Goal: Transaction & Acquisition: Subscribe to service/newsletter

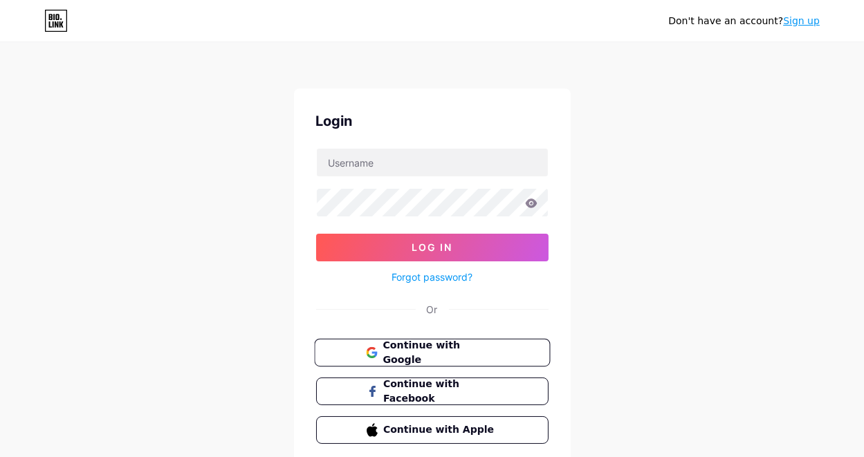
click at [428, 342] on button "Continue with Google" at bounding box center [432, 353] width 236 height 28
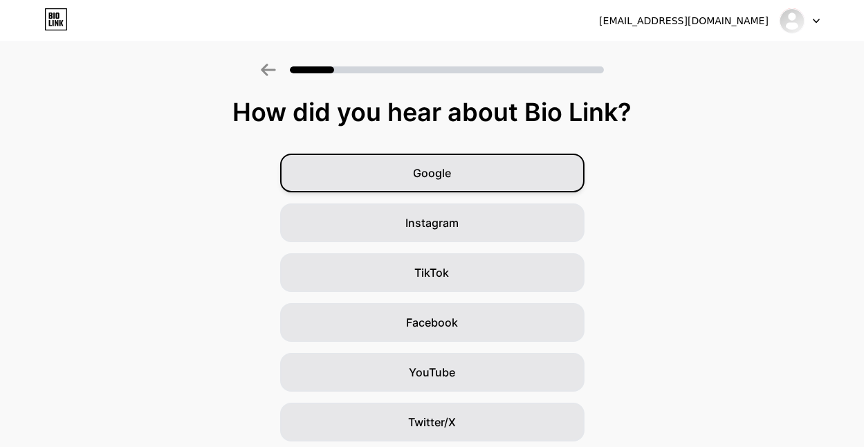
click at [526, 170] on div "Google" at bounding box center [432, 173] width 304 height 39
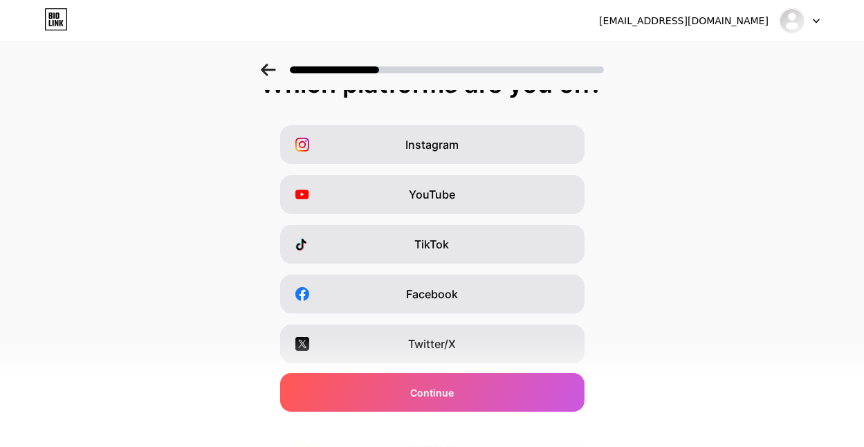
scroll to position [36, 0]
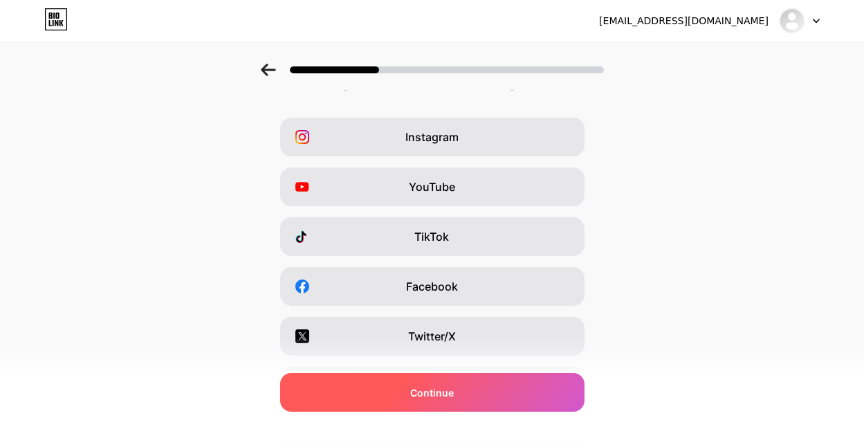
click at [484, 402] on div "Continue" at bounding box center [432, 392] width 304 height 39
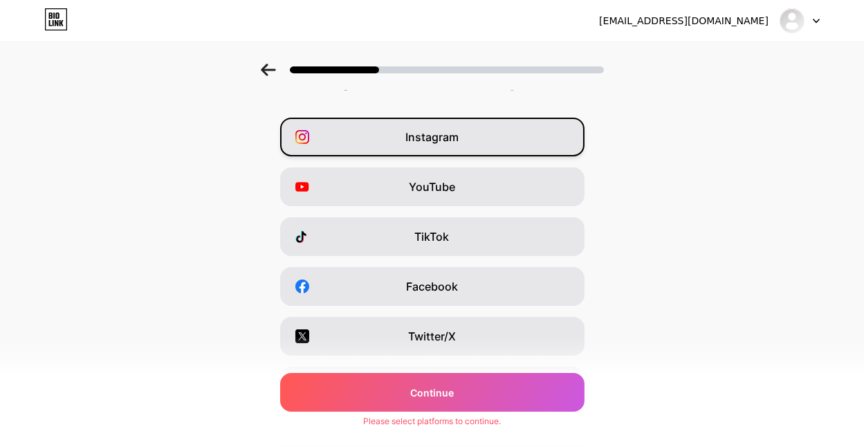
click at [483, 142] on div "Instagram" at bounding box center [432, 137] width 304 height 39
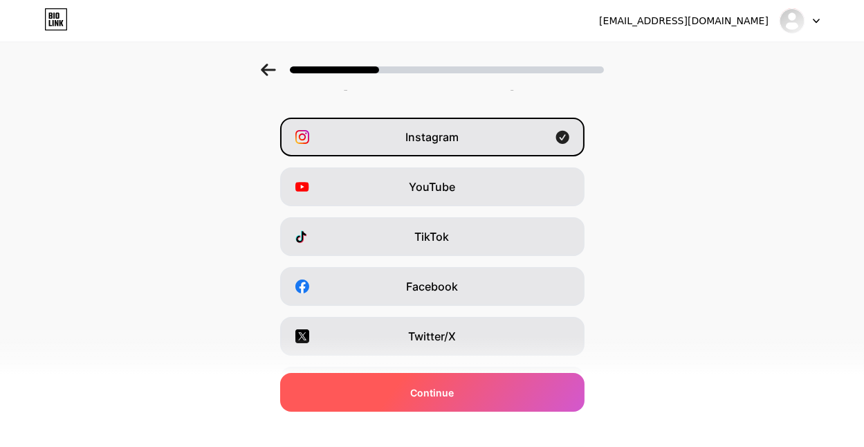
click at [504, 392] on div "Continue" at bounding box center [432, 392] width 304 height 39
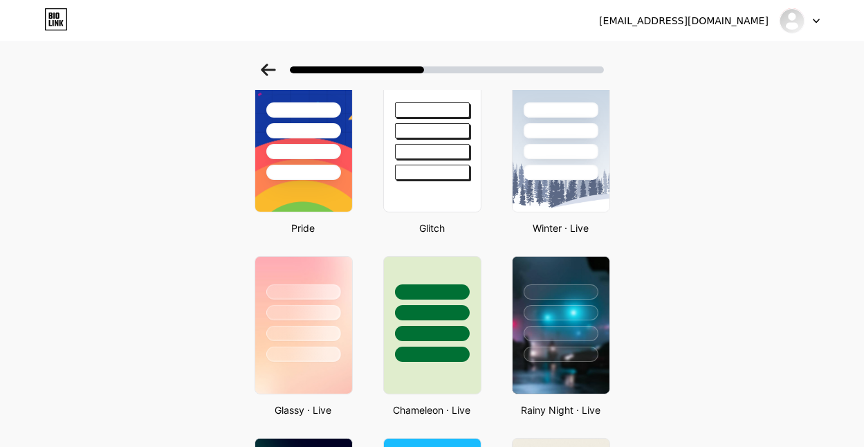
scroll to position [271, 0]
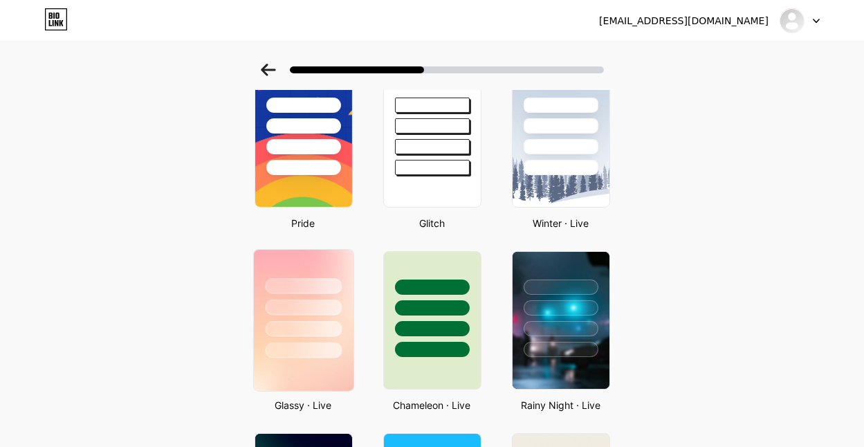
click at [293, 330] on div at bounding box center [303, 329] width 77 height 16
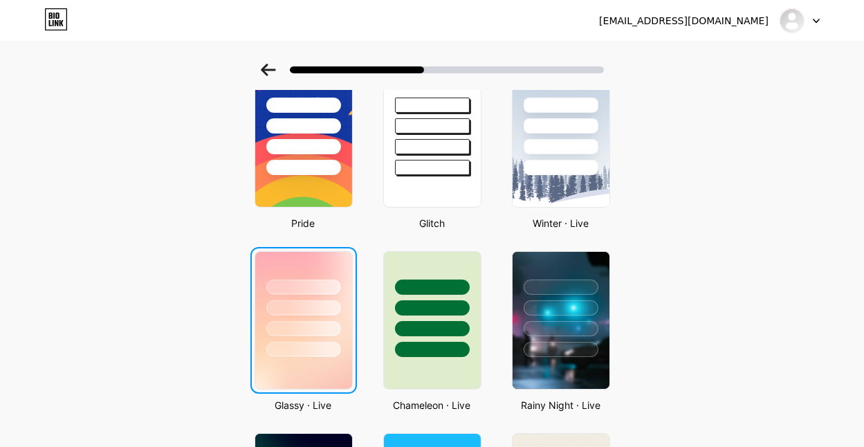
scroll to position [0, 0]
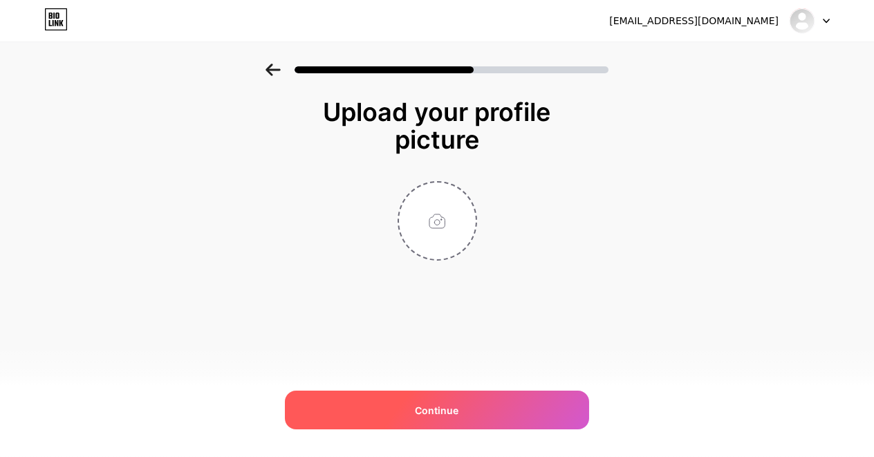
click at [467, 407] on div "Continue" at bounding box center [437, 410] width 304 height 39
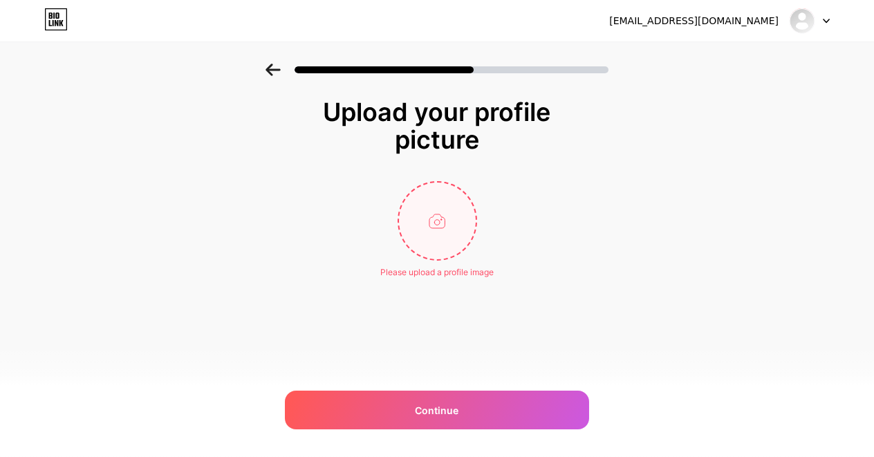
click at [437, 204] on input "file" at bounding box center [437, 221] width 77 height 77
click at [432, 215] on input "file" at bounding box center [437, 221] width 77 height 77
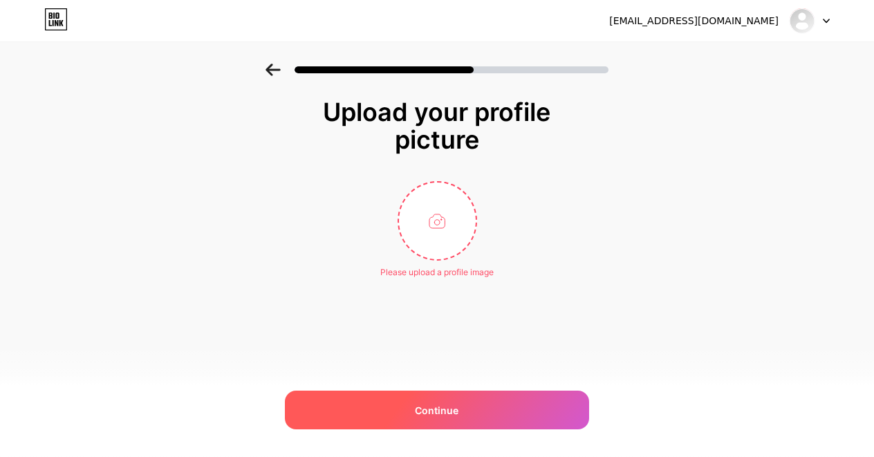
click at [421, 413] on span "Continue" at bounding box center [438, 410] width 44 height 15
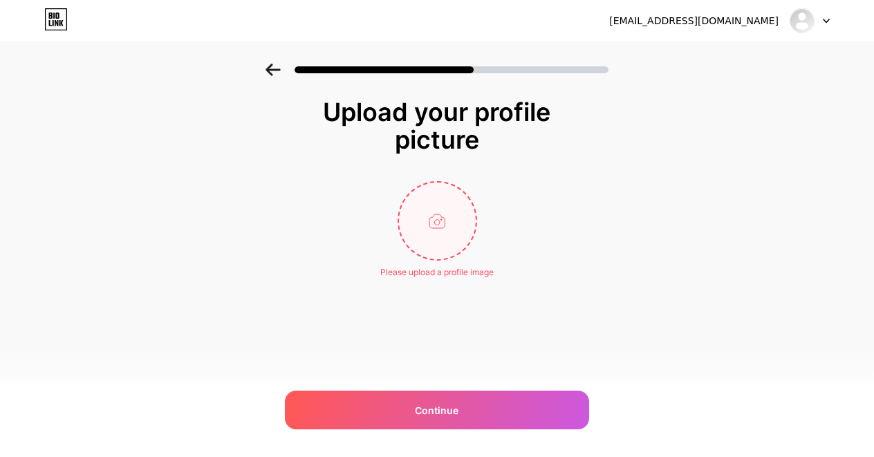
click at [419, 208] on input "file" at bounding box center [437, 221] width 77 height 77
click at [457, 230] on input "file" at bounding box center [437, 221] width 77 height 77
type input "C:\fakepath\unnamed.jpg"
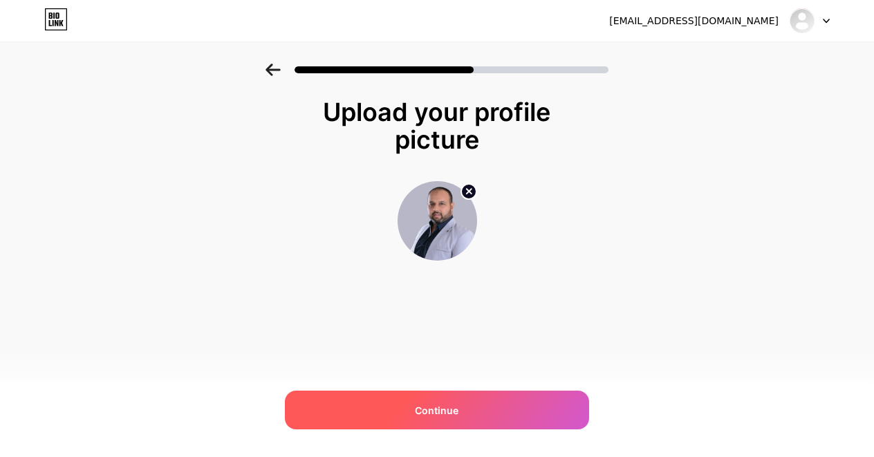
click at [432, 395] on div "Continue" at bounding box center [437, 410] width 304 height 39
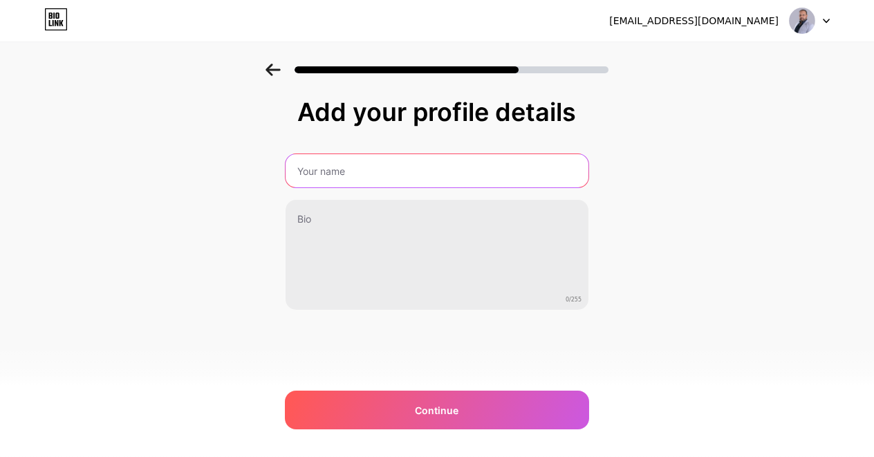
click at [370, 164] on input "text" at bounding box center [437, 170] width 303 height 33
type input "[PERSON_NAME]"
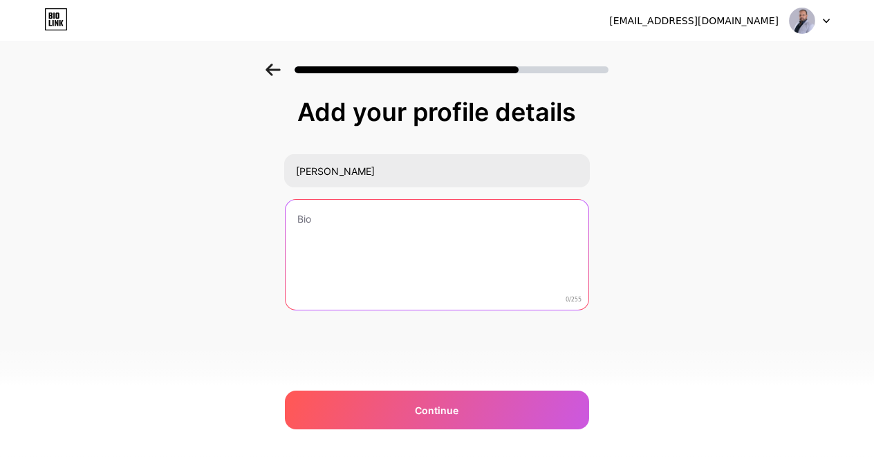
click at [333, 209] on textarea at bounding box center [437, 255] width 303 height 111
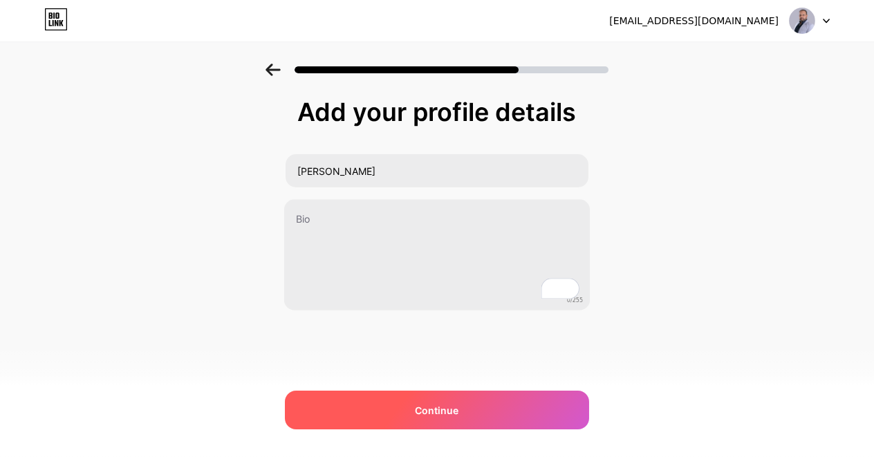
click at [365, 401] on div "Continue" at bounding box center [437, 410] width 304 height 39
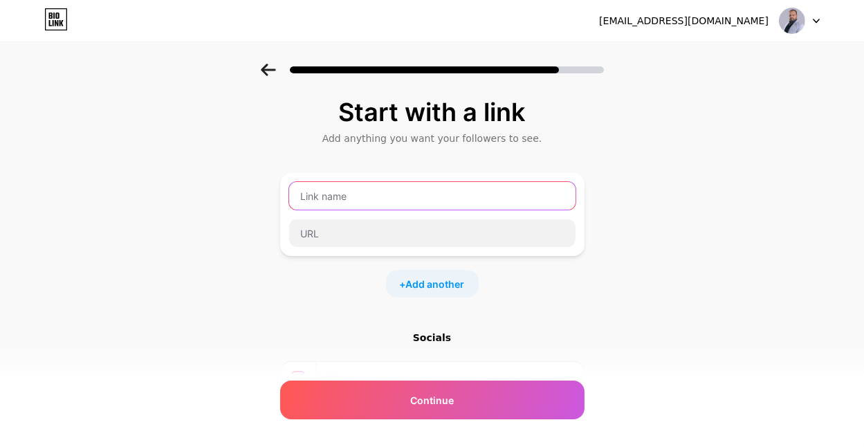
click at [351, 195] on input "text" at bounding box center [432, 196] width 286 height 28
type input "link"
click at [346, 200] on input "link" at bounding box center [432, 196] width 286 height 28
paste input ".linkedin"
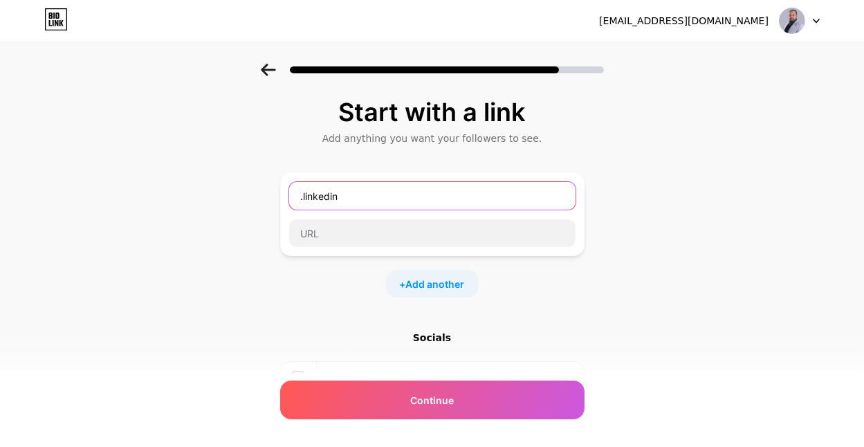
click at [307, 199] on input ".linkedin" at bounding box center [432, 196] width 286 height 28
type input "linkedin"
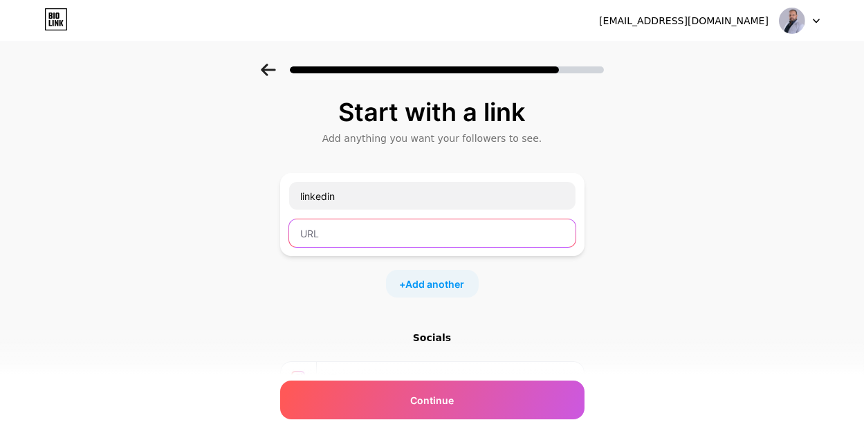
click at [316, 242] on input "text" at bounding box center [432, 233] width 286 height 28
click at [336, 239] on input "text" at bounding box center [432, 233] width 286 height 28
paste input "[URL][DOMAIN_NAME][PERSON_NAME]"
type input "[URL][DOMAIN_NAME][PERSON_NAME]"
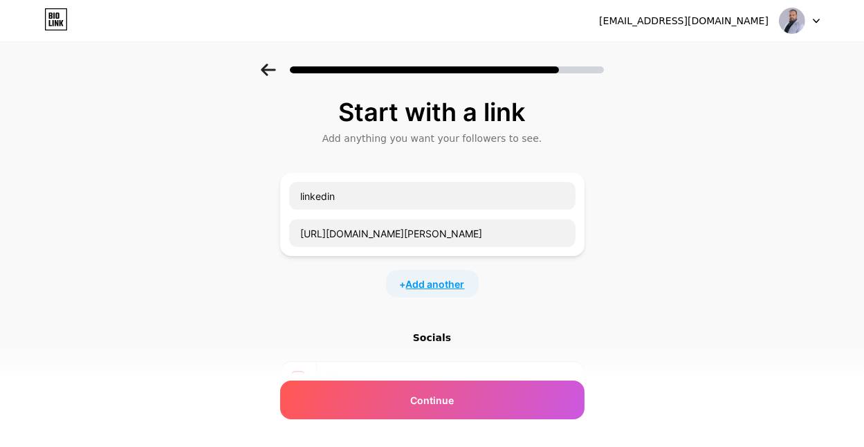
click at [439, 284] on span "Add another" at bounding box center [435, 284] width 59 height 15
click at [393, 291] on input "text" at bounding box center [432, 293] width 286 height 28
type input "wh"
click at [344, 284] on input "wh" at bounding box center [432, 293] width 286 height 28
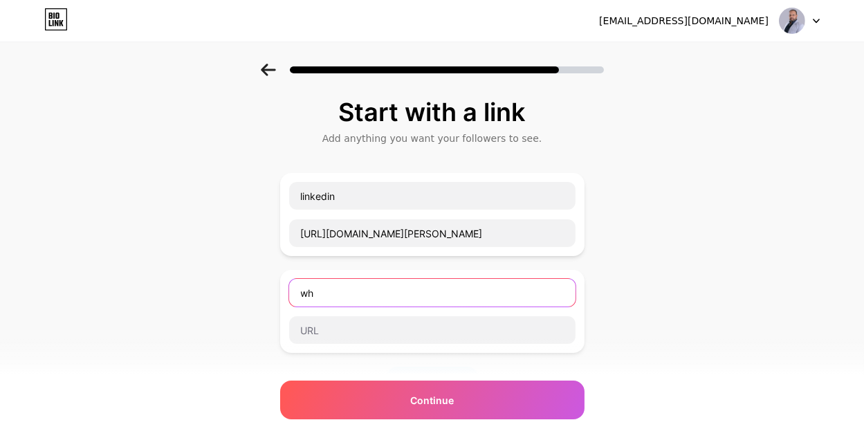
click at [344, 284] on input "wh" at bounding box center [432, 293] width 286 height 28
paste input "whatsapp"
type input "whatsapp"
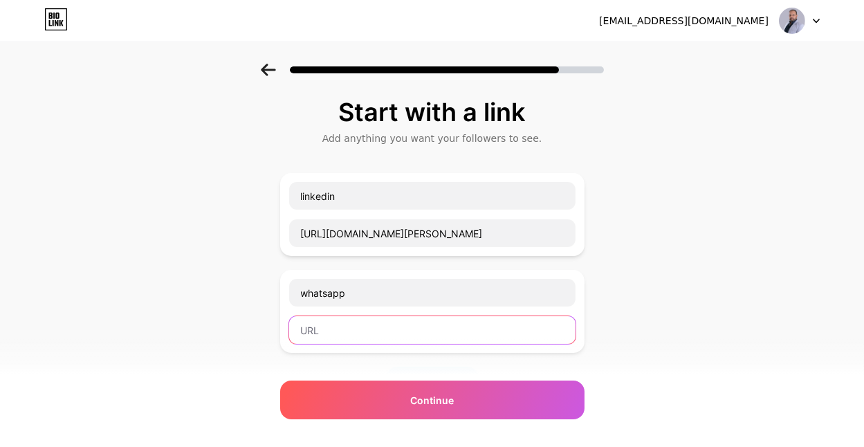
click at [340, 325] on input "text" at bounding box center [432, 330] width 286 height 28
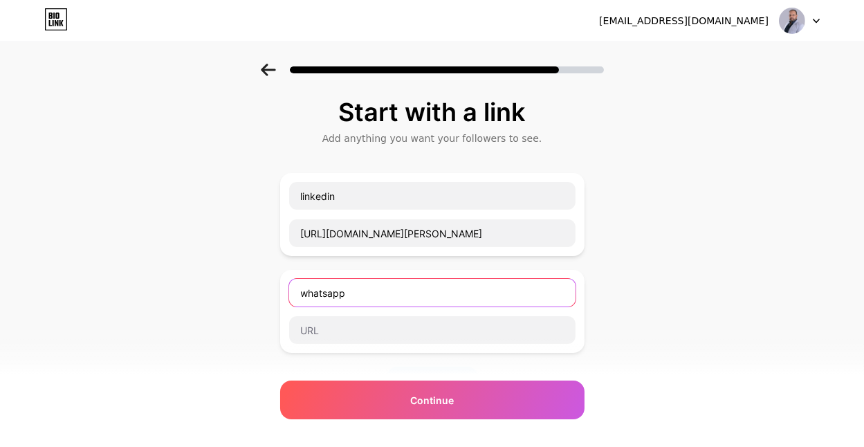
drag, startPoint x: 365, startPoint y: 293, endPoint x: 269, endPoint y: 297, distance: 96.3
click at [269, 297] on div "Start with a link Add anything you want your followers to see. linkedin [URL][D…" at bounding box center [432, 355] width 864 height 583
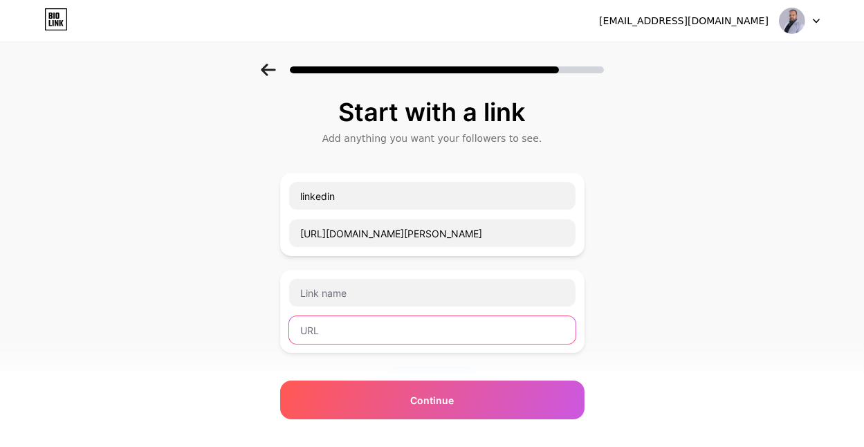
click at [380, 318] on input "text" at bounding box center [432, 330] width 286 height 28
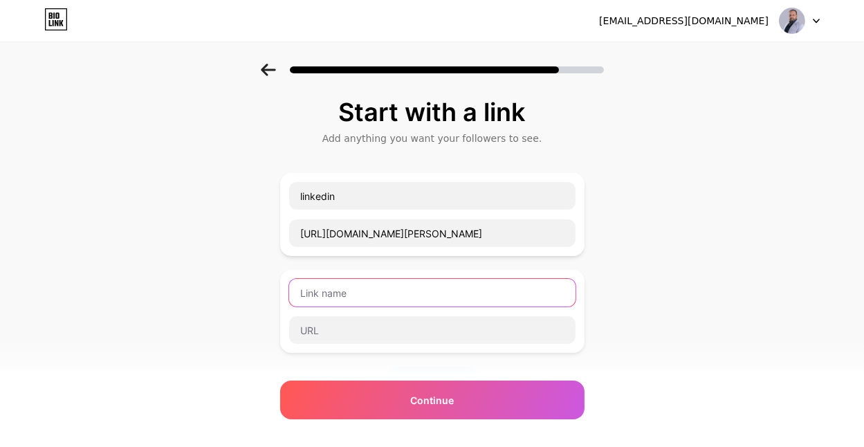
click at [367, 288] on input "text" at bounding box center [432, 293] width 286 height 28
type input "w"
click at [390, 293] on input "text" at bounding box center [432, 293] width 286 height 28
type input "w"
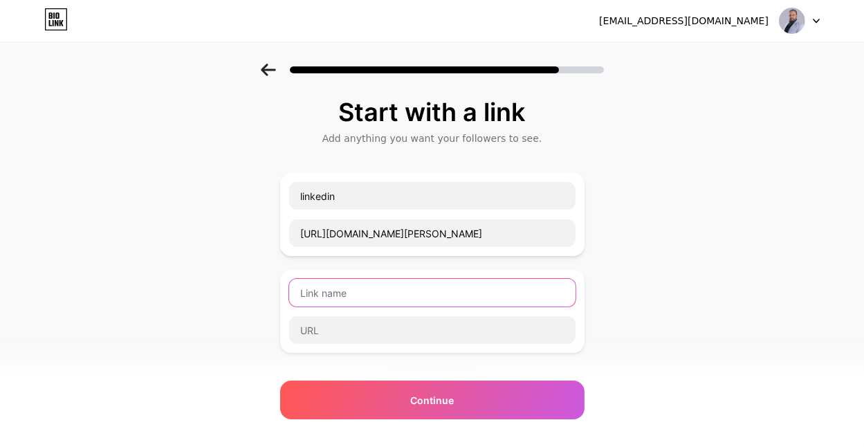
paste input "website"
type input "website"
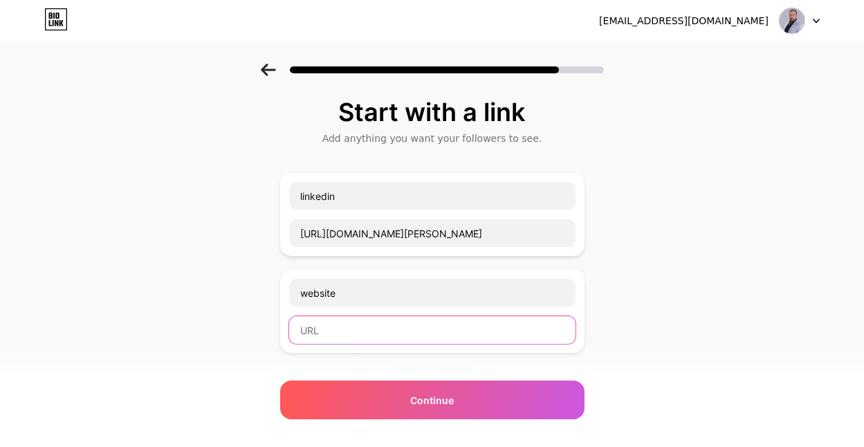
click at [331, 330] on input "text" at bounding box center [432, 330] width 286 height 28
paste input "[URL][DOMAIN_NAME]"
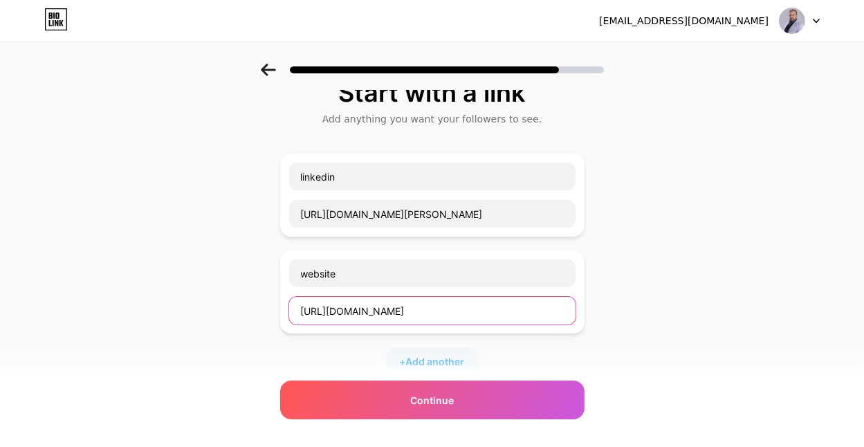
scroll to position [22, 0]
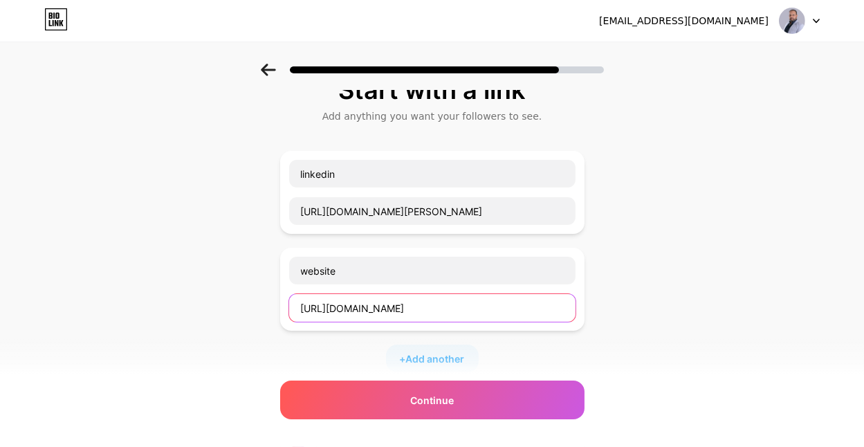
type input "[URL][DOMAIN_NAME]"
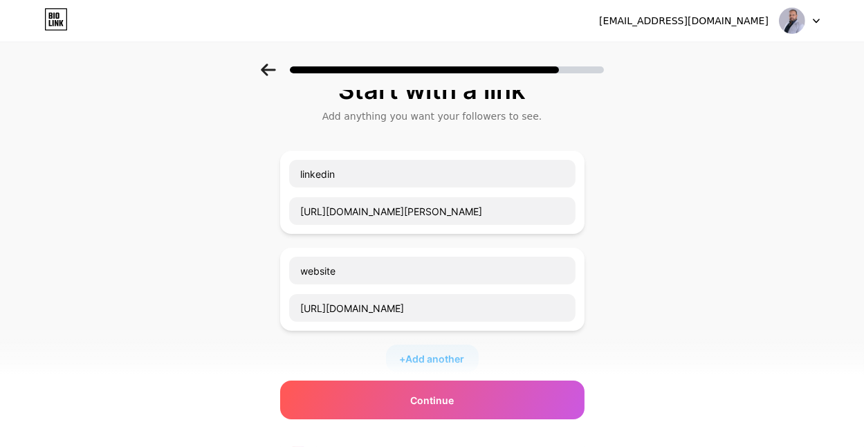
click at [441, 349] on div "+ Add another" at bounding box center [432, 359] width 93 height 28
click at [384, 354] on input "text" at bounding box center [432, 368] width 286 height 28
type input "g"
paste input "outlook"
type input "outlook"
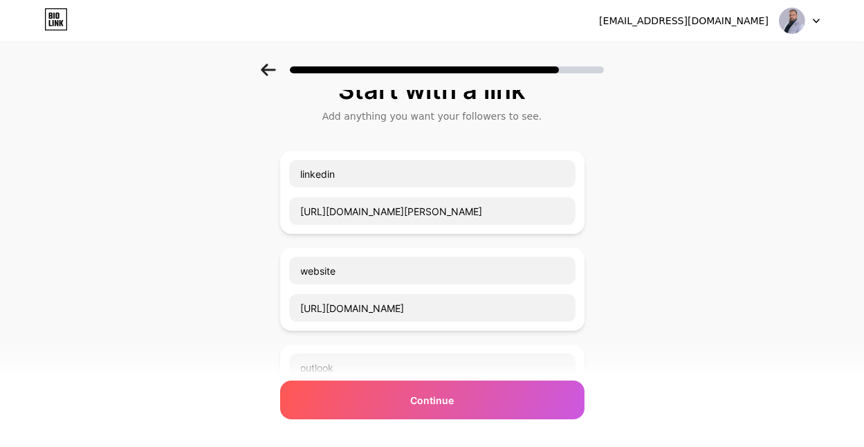
click at [220, 345] on div "Start with a link Add anything you want your followers to see. linkedin [URL][D…" at bounding box center [432, 382] width 864 height 680
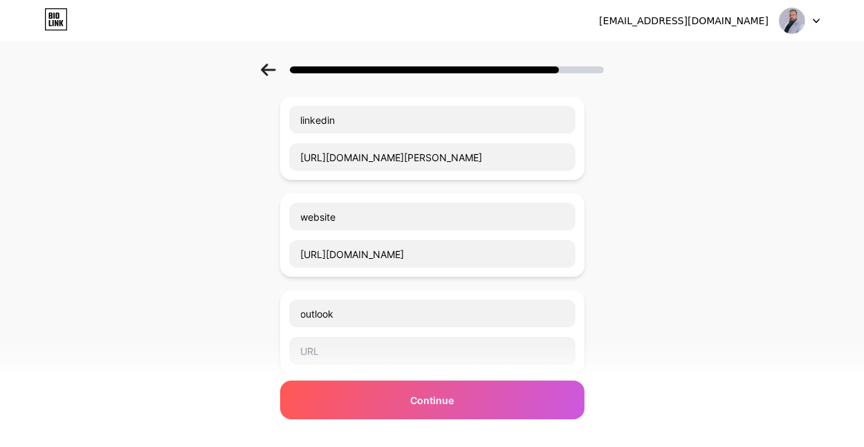
scroll to position [77, 0]
click at [342, 336] on input "text" at bounding box center [432, 350] width 286 height 28
click at [360, 352] on input "[PERSON_NAME][EMAIL_ADDRESS][DOMAIN_NAME]" at bounding box center [432, 350] width 286 height 28
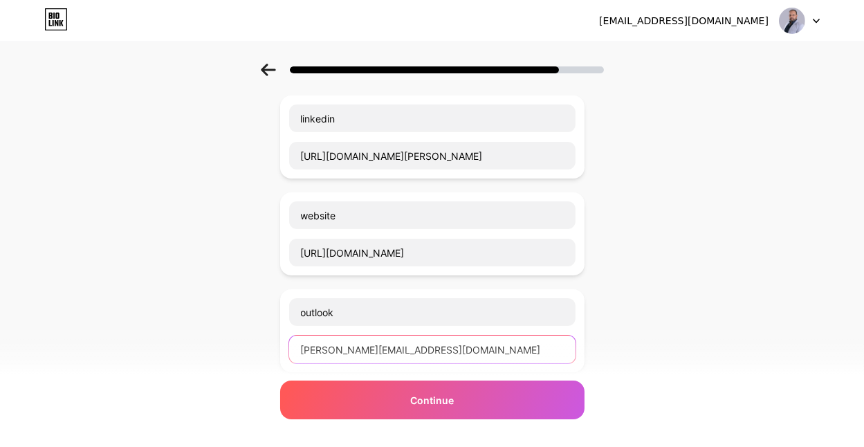
click at [376, 349] on input "[PERSON_NAME][EMAIL_ADDRESS][DOMAIN_NAME]" at bounding box center [432, 350] width 286 height 28
click at [381, 345] on input "[PERSON_NAME][EMAIL_ADDRESS][PERSON_NAME][DOMAIN_NAME]" at bounding box center [432, 350] width 286 height 28
type input "[PERSON_NAME][EMAIL_ADDRESS][DOMAIN_NAME]"
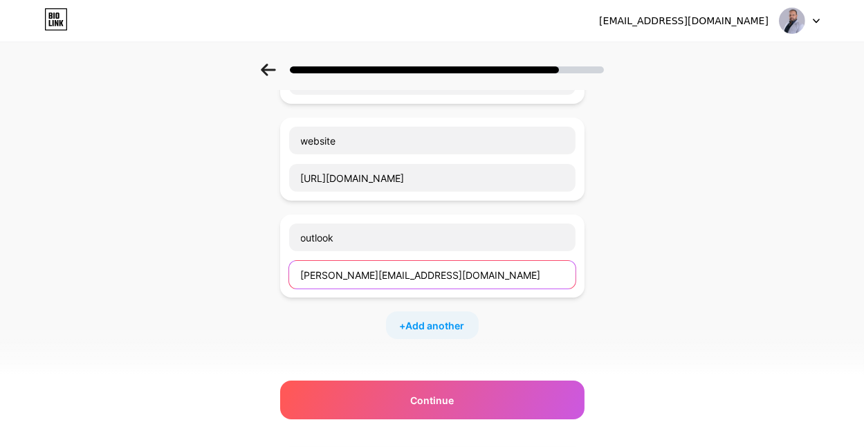
scroll to position [135, 0]
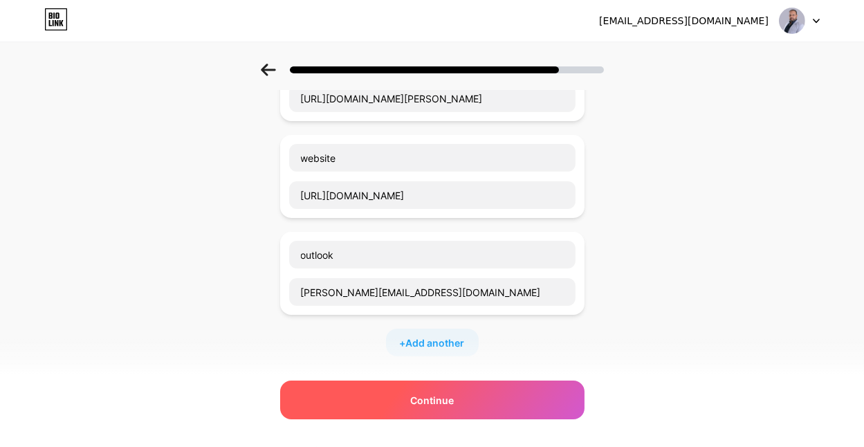
click at [414, 397] on div "Continue" at bounding box center [432, 400] width 304 height 39
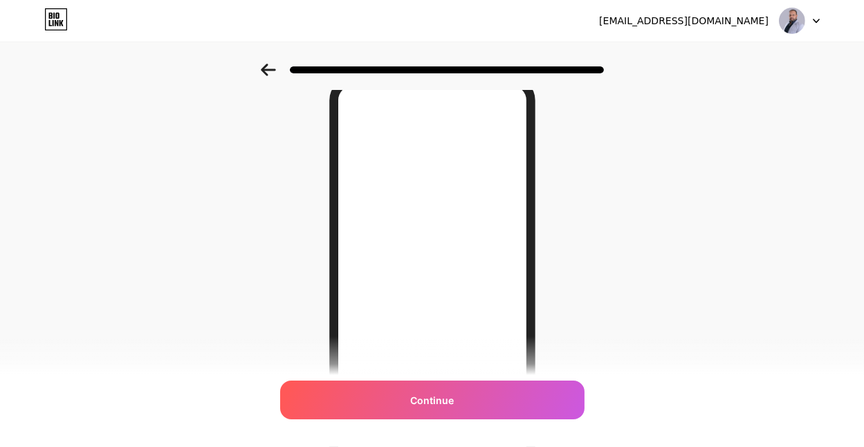
scroll to position [64, 0]
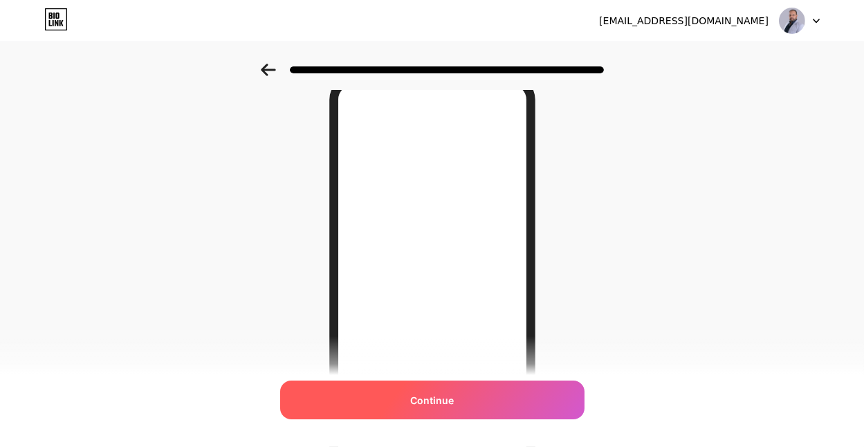
click at [401, 401] on div "Continue" at bounding box center [432, 400] width 304 height 39
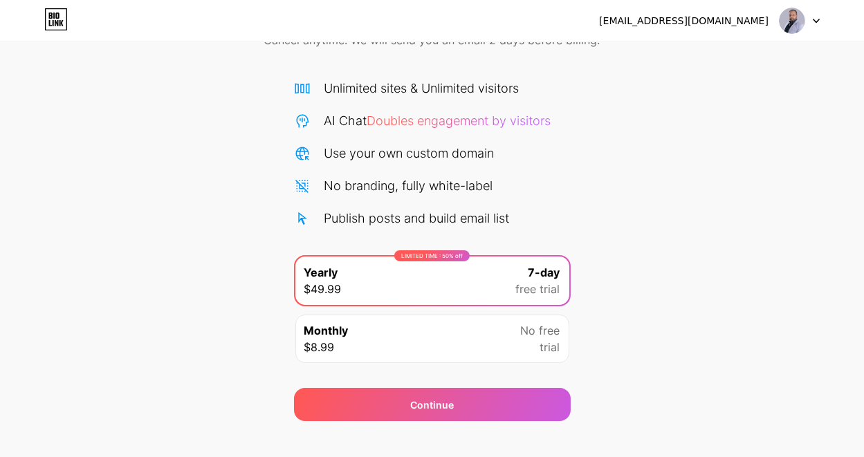
scroll to position [98, 0]
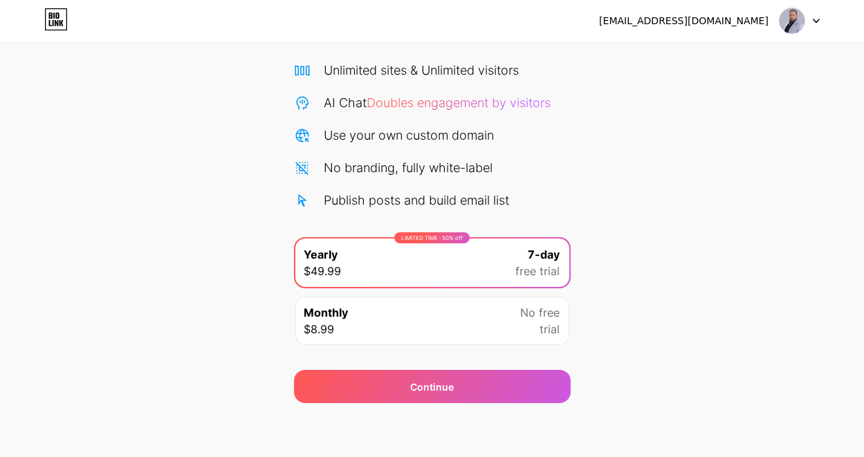
click at [446, 333] on div "Monthly $8.99 No free trial" at bounding box center [432, 321] width 274 height 48
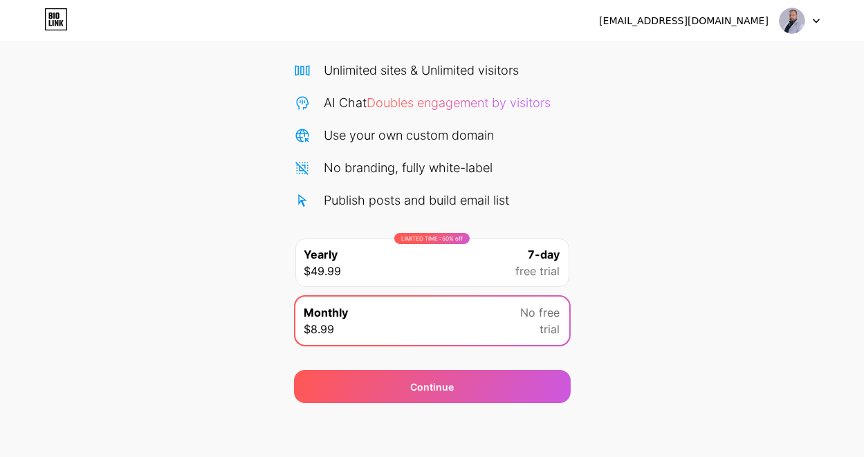
click at [527, 264] on span "free trial" at bounding box center [538, 271] width 44 height 17
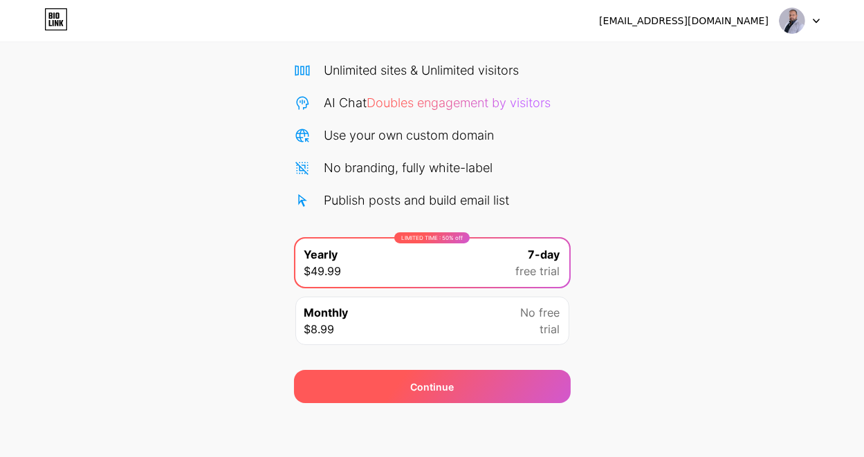
click at [445, 383] on div "Continue" at bounding box center [432, 387] width 44 height 15
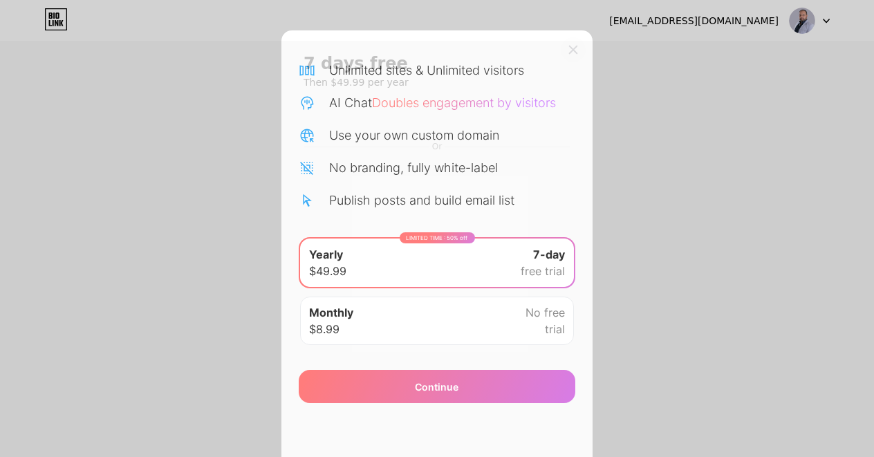
click at [568, 43] on div at bounding box center [573, 49] width 25 height 25
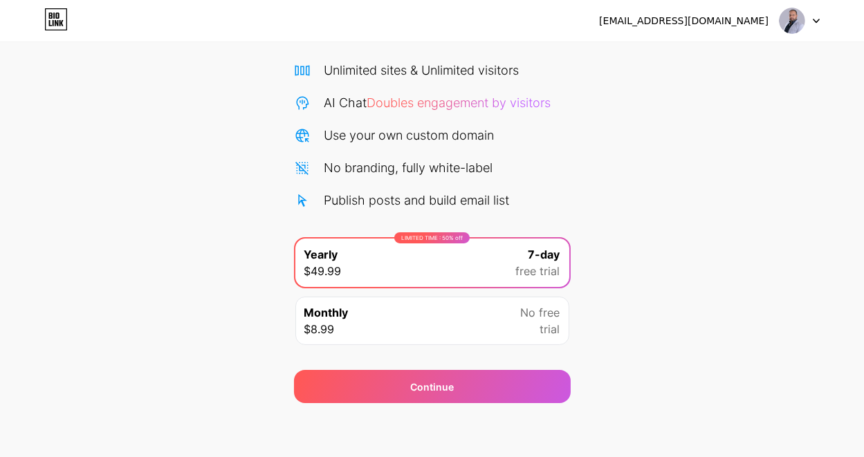
click at [486, 320] on div "Monthly $8.99 No free trial" at bounding box center [432, 321] width 274 height 48
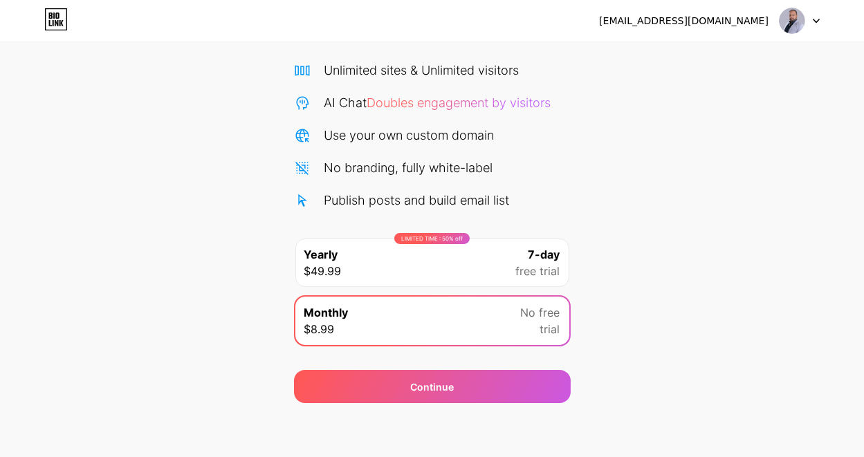
scroll to position [0, 0]
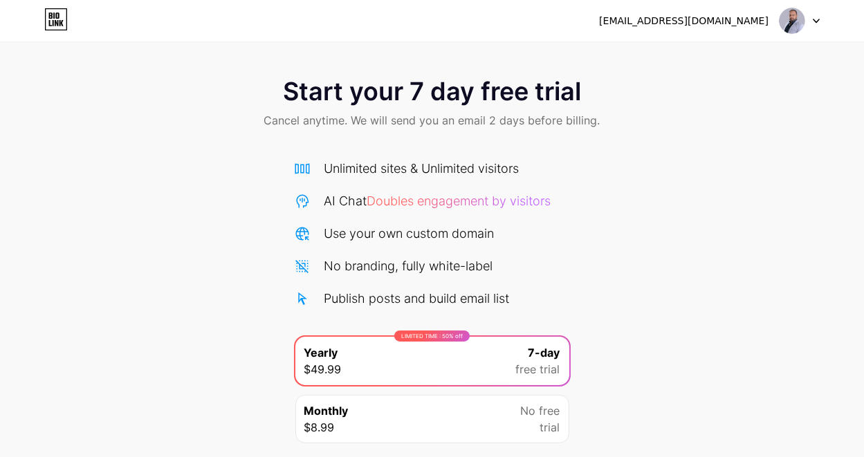
click at [810, 21] on div at bounding box center [800, 20] width 40 height 25
click at [760, 12] on div "[EMAIL_ADDRESS][DOMAIN_NAME]" at bounding box center [709, 20] width 221 height 25
click at [785, 20] on img at bounding box center [792, 21] width 26 height 26
click at [493, 202] on span "Doubles engagement by visitors" at bounding box center [459, 201] width 184 height 15
click at [411, 175] on div "Unlimited sites & Unlimited visitors" at bounding box center [421, 168] width 195 height 19
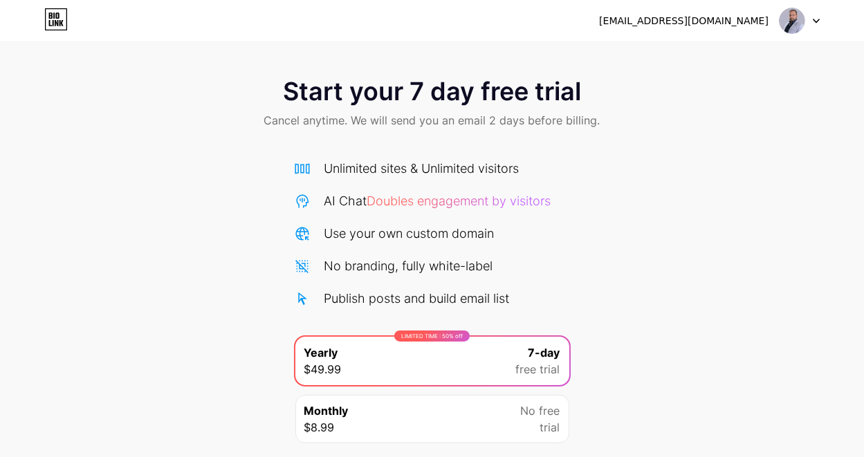
scroll to position [98, 0]
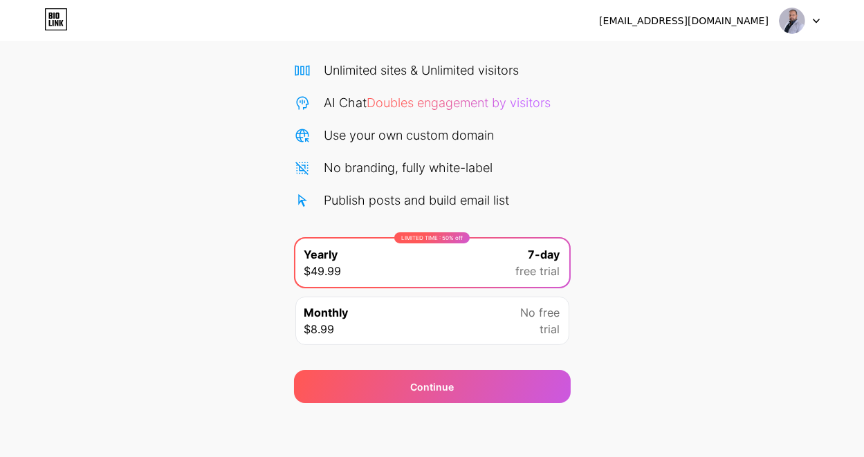
click at [347, 197] on div "Publish posts and build email list" at bounding box center [416, 200] width 185 height 19
click at [62, 21] on icon at bounding box center [61, 23] width 4 height 6
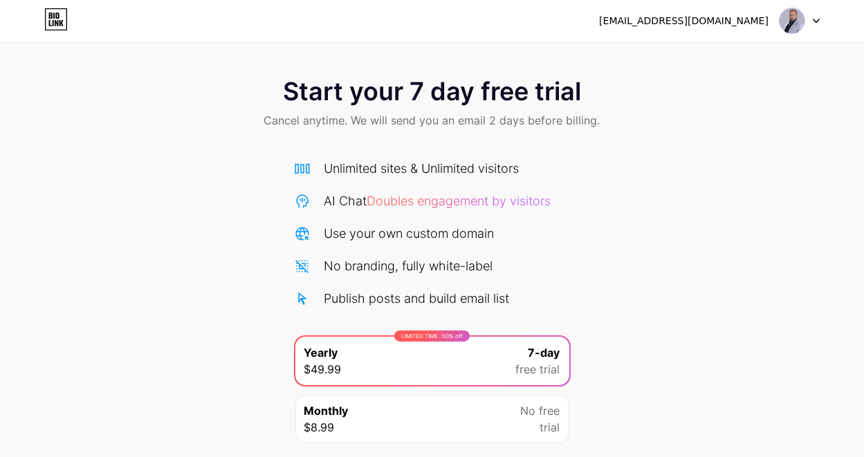
click at [158, 115] on div "Start your 7 day free trial Cancel anytime. We will send you an email 2 days be…" at bounding box center [432, 105] width 864 height 82
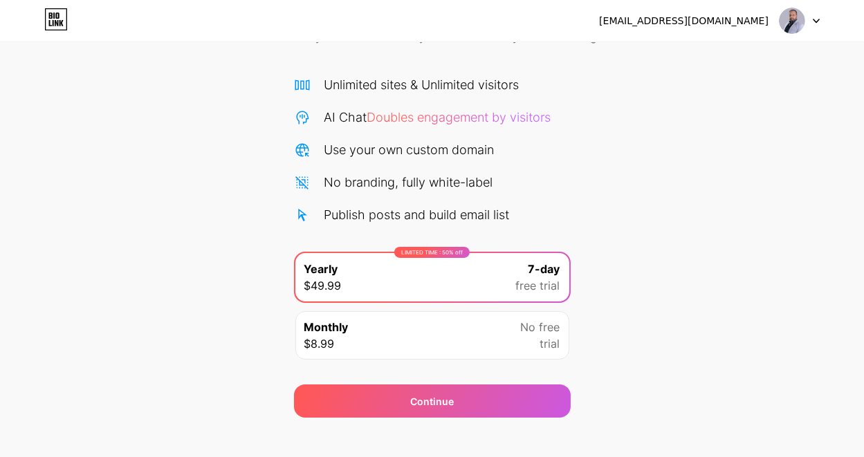
scroll to position [84, 0]
click at [548, 331] on span "No free" at bounding box center [540, 327] width 39 height 17
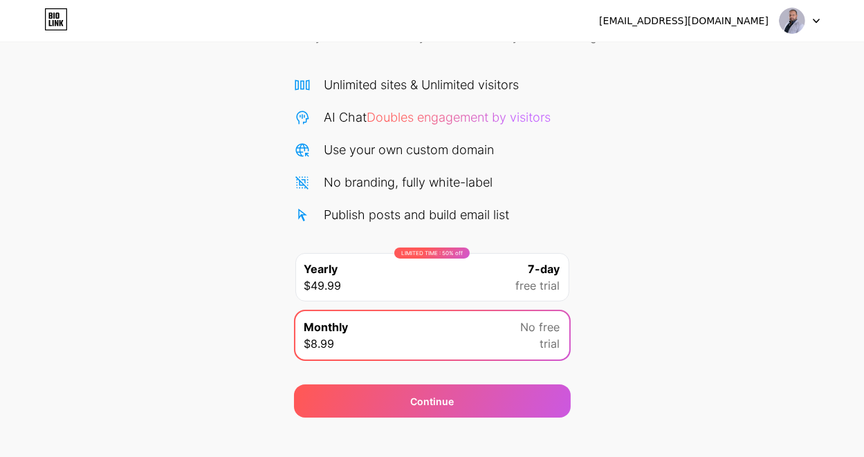
click at [441, 115] on span "Doubles engagement by visitors" at bounding box center [459, 117] width 184 height 15
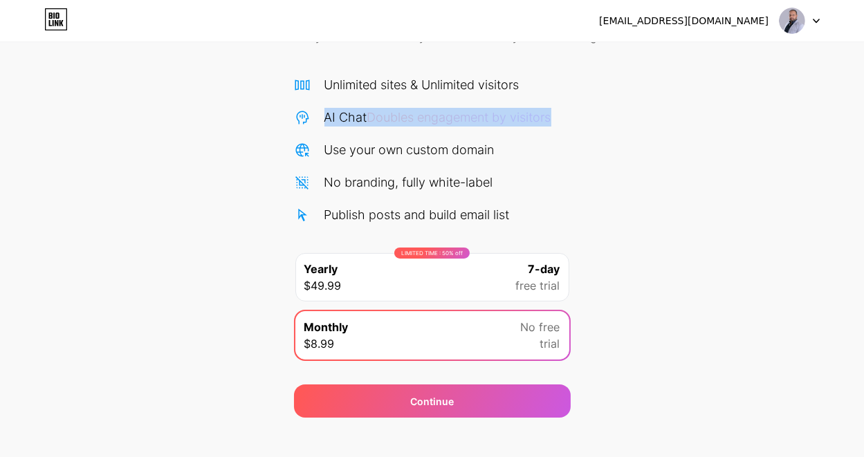
click at [441, 115] on span "Doubles engagement by visitors" at bounding box center [459, 117] width 184 height 15
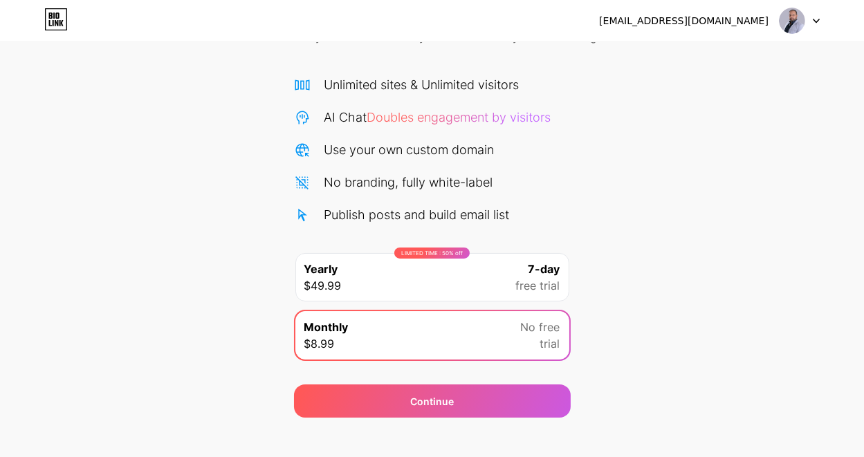
click at [664, 16] on div "[EMAIL_ADDRESS][DOMAIN_NAME]" at bounding box center [683, 21] width 169 height 15
click at [788, 20] on img at bounding box center [792, 21] width 26 height 26
